Goal: Task Accomplishment & Management: Manage account settings

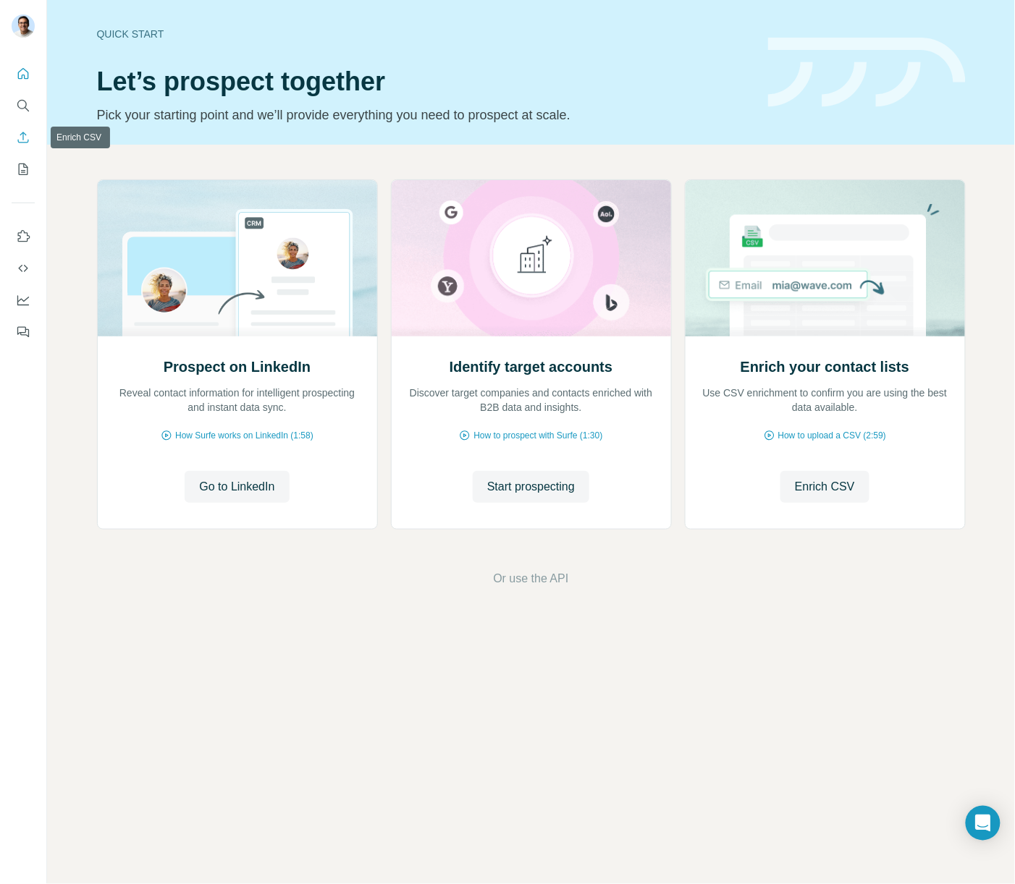
click at [18, 138] on icon "Enrich CSV" at bounding box center [23, 137] width 14 height 14
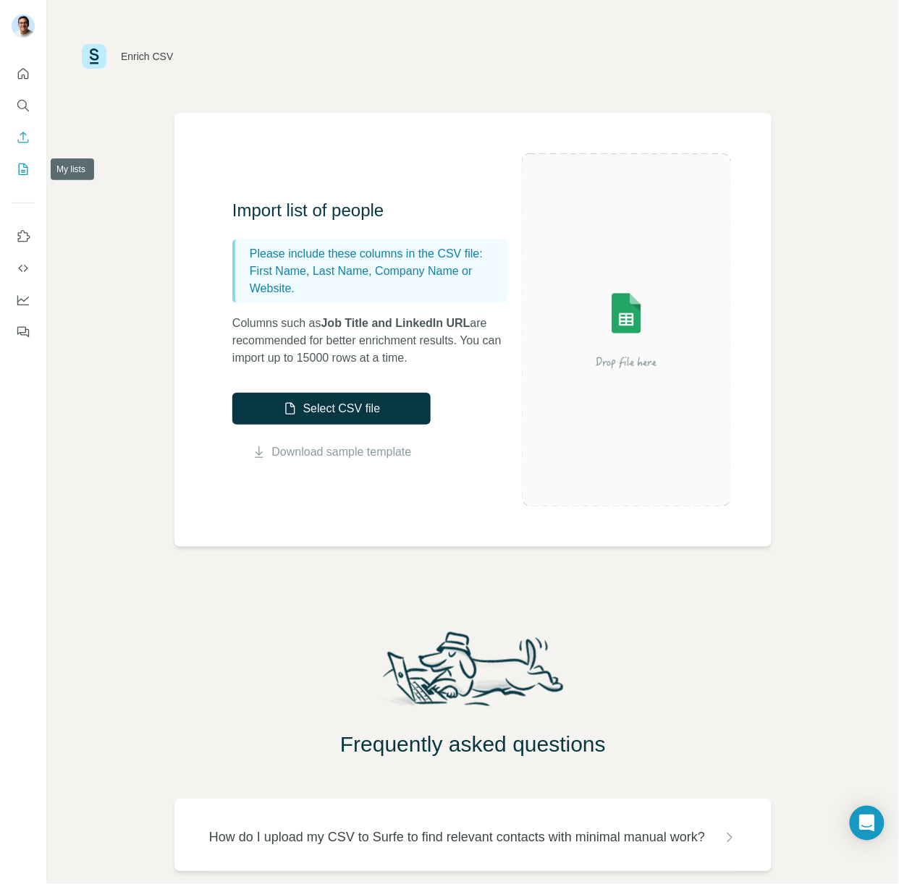
click at [17, 166] on icon "My lists" at bounding box center [23, 169] width 14 height 14
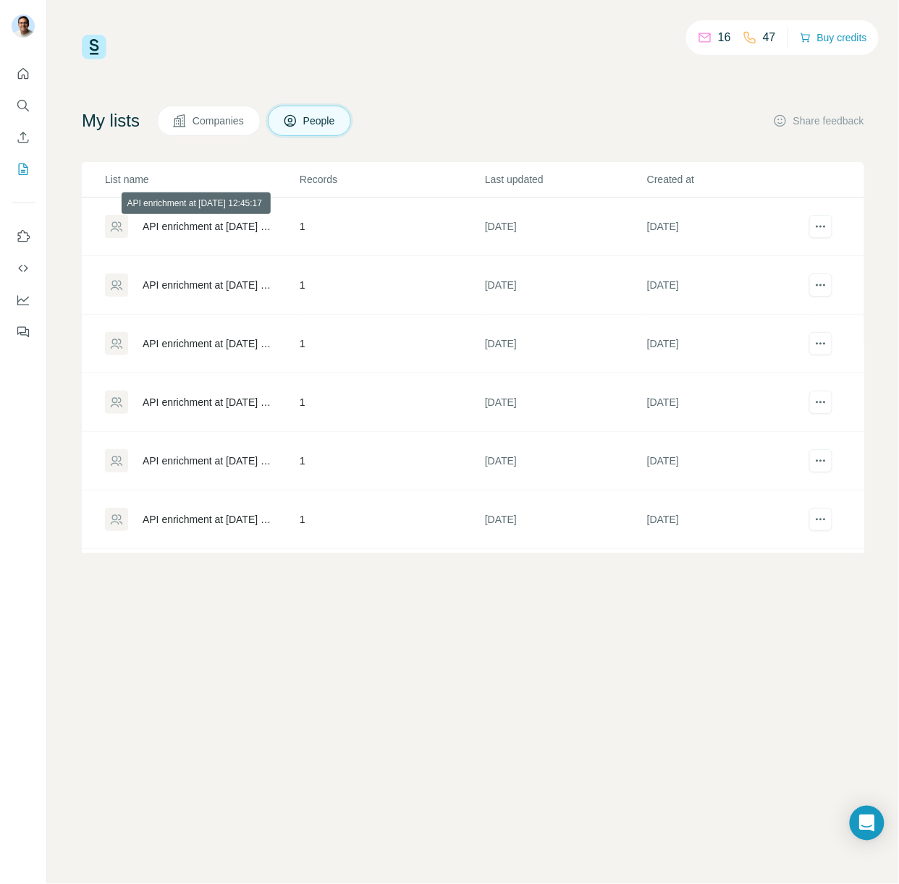
click at [232, 231] on div "API enrichment at [DATE] 12:45:17" at bounding box center [209, 226] width 132 height 14
